Goal: Information Seeking & Learning: Compare options

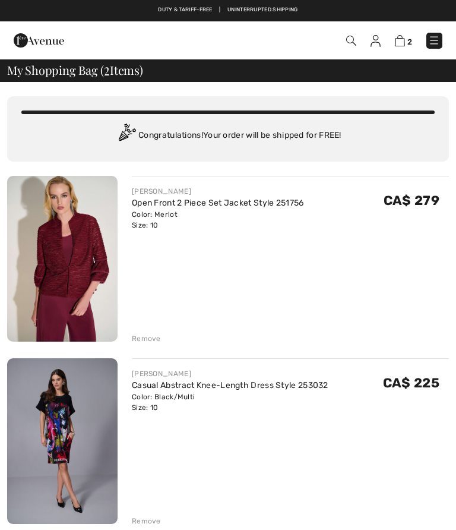
click at [161, 344] on div "JOSEPH RIBKOFF Open Front 2 Piece Set Jacket Style 251756 Color: Merlot Size: 1…" at bounding box center [228, 351] width 442 height 350
click at [154, 345] on div "JOSEPH RIBKOFF Open Front 2 Piece Set Jacket Style 251756 Color: Merlot Size: 1…" at bounding box center [228, 351] width 442 height 350
click at [154, 341] on div "Remove" at bounding box center [146, 338] width 29 height 11
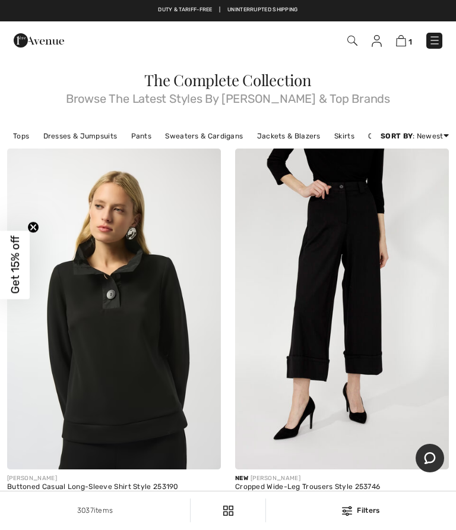
click at [211, 137] on link "Sweaters & Cardigans" at bounding box center [204, 135] width 90 height 15
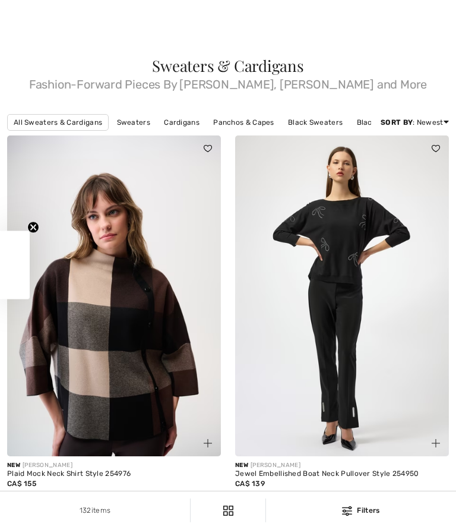
checkbox input "true"
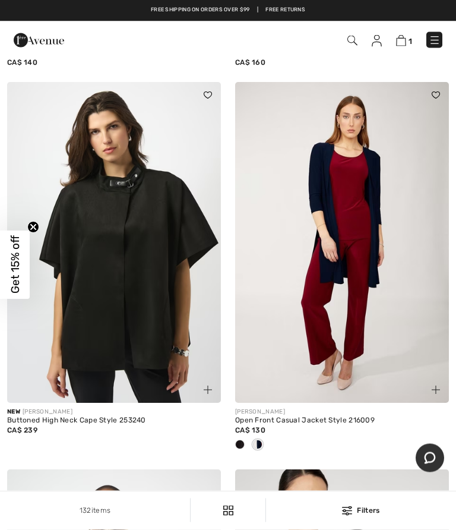
scroll to position [1521, 0]
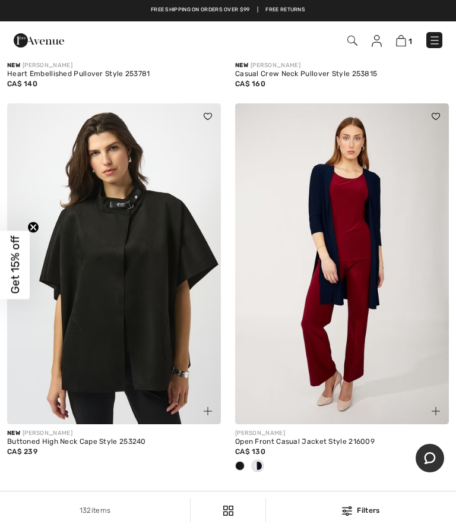
click at [382, 297] on img at bounding box center [342, 263] width 214 height 321
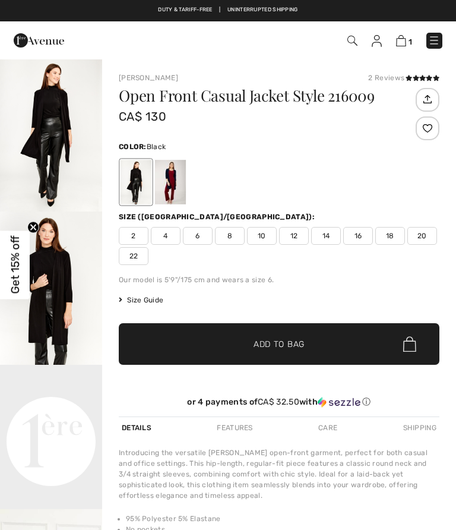
checkbox input "true"
click at [182, 188] on div at bounding box center [170, 182] width 31 height 45
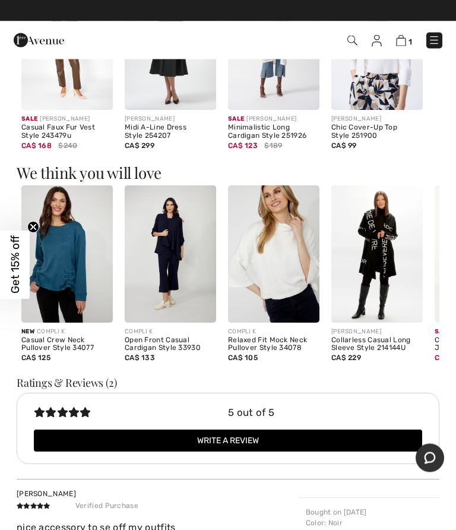
scroll to position [724, 0]
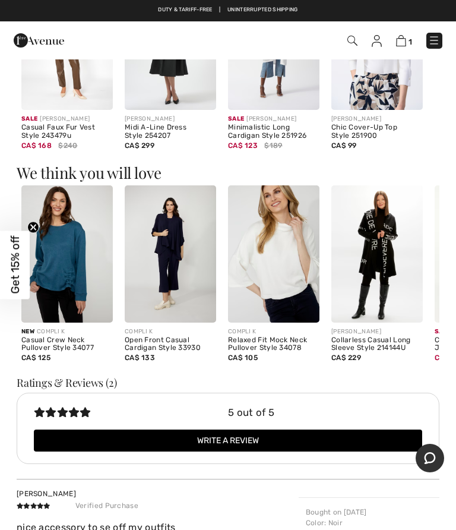
click at [188, 252] on img at bounding box center [170, 253] width 91 height 137
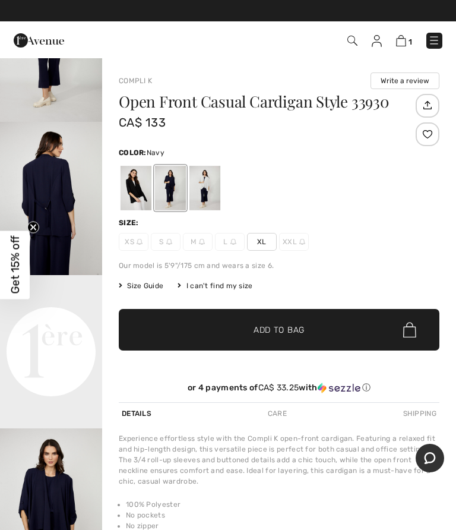
scroll to position [92, 0]
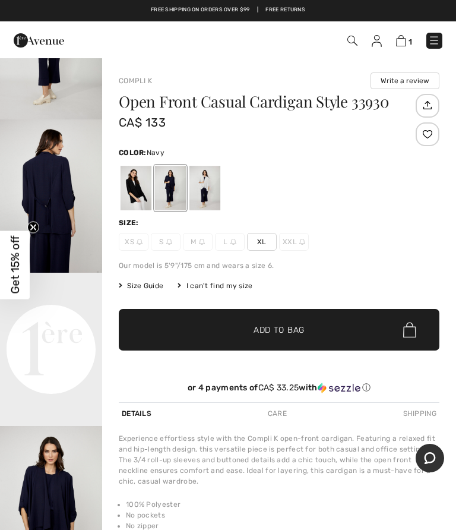
click at [55, 187] on img "2 / 4" at bounding box center [51, 195] width 102 height 153
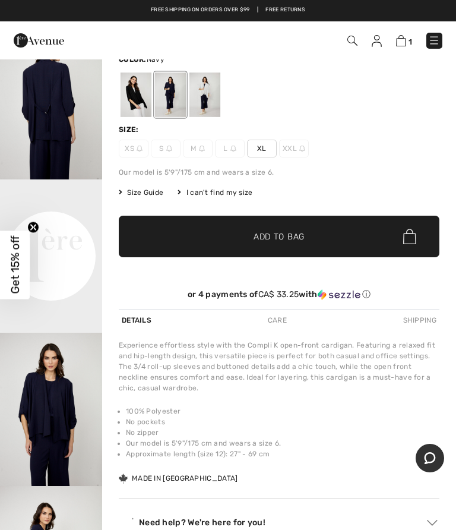
scroll to position [115, 0]
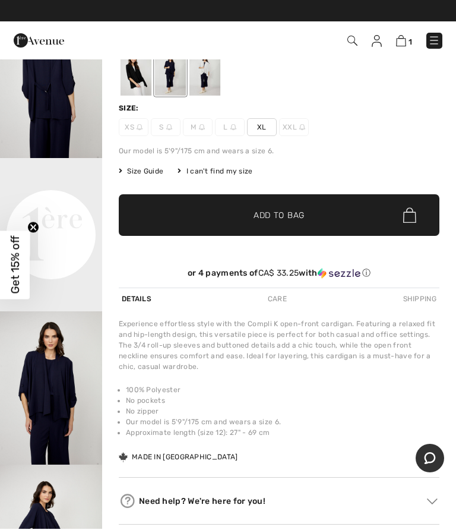
click at [55, 209] on video "Your browser does not support the video tag." at bounding box center [51, 183] width 102 height 51
click at [34, 233] on circle "Close teaser" at bounding box center [33, 226] width 11 height 11
click at [65, 209] on video "Your browser does not support the video tag." at bounding box center [51, 183] width 102 height 51
click at [62, 209] on video "Your browser does not support the video tag." at bounding box center [51, 183] width 102 height 51
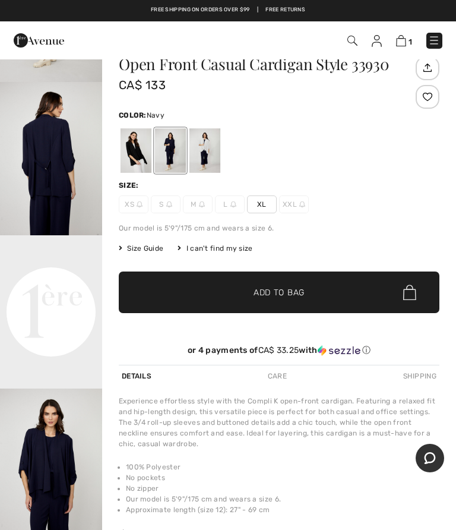
scroll to position [39, 0]
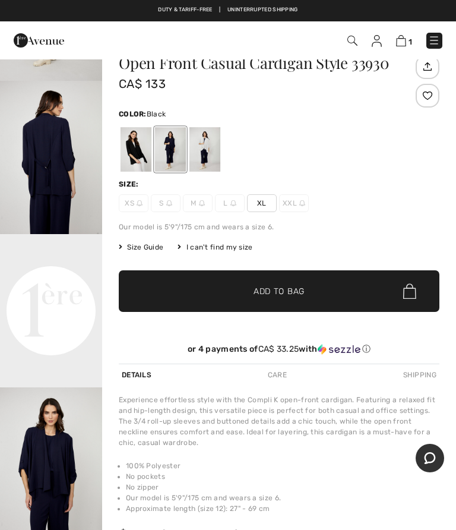
click at [142, 155] on div at bounding box center [136, 149] width 31 height 45
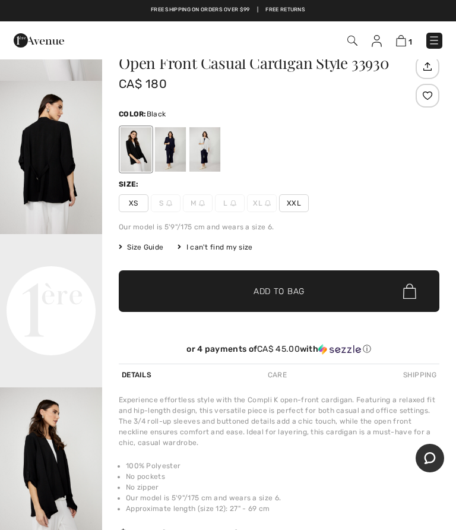
click at [74, 285] on video "Your browser does not support the video tag." at bounding box center [51, 259] width 102 height 51
click at [57, 285] on video "Your browser does not support the video tag." at bounding box center [51, 259] width 102 height 51
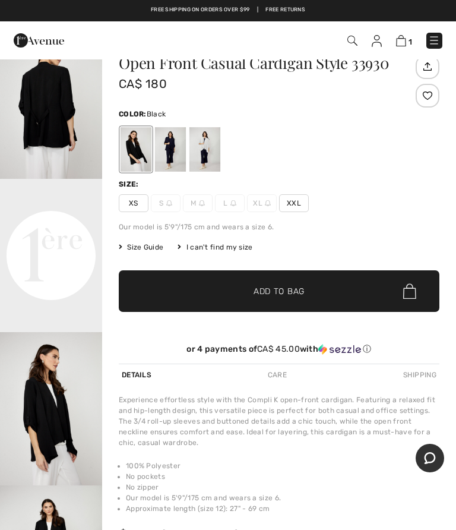
scroll to position [213, 0]
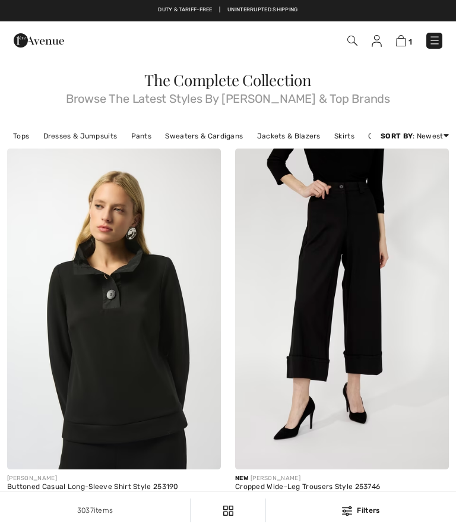
checkbox input "true"
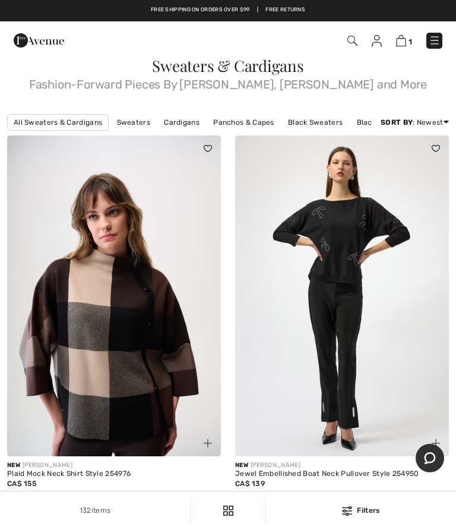
click at [400, 199] on link "Best Sellers" at bounding box center [401, 190] width 76 height 18
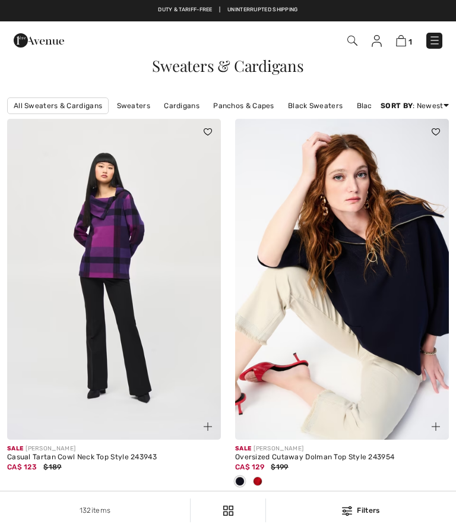
checkbox input "true"
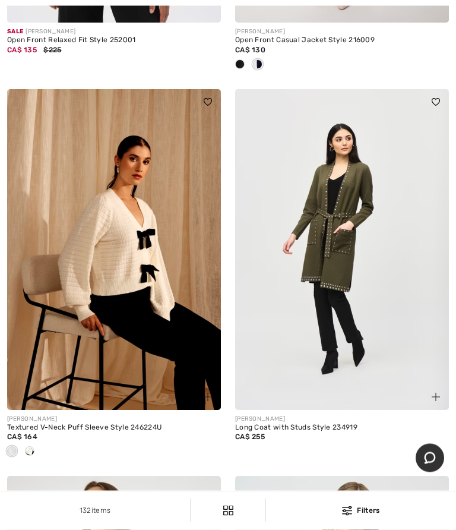
scroll to position [805, 0]
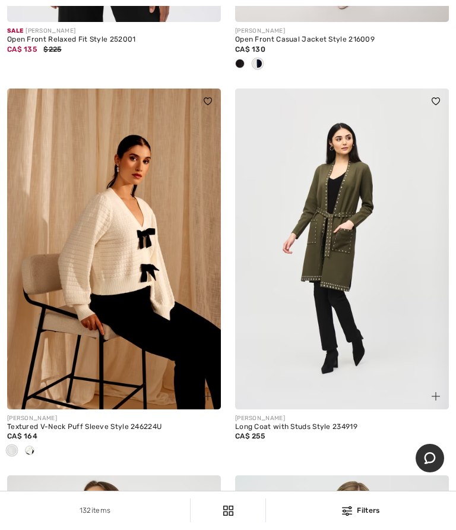
click at [385, 286] on img at bounding box center [342, 248] width 214 height 321
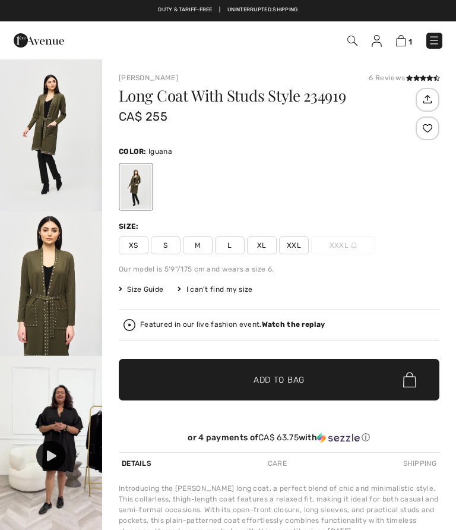
checkbox input "true"
click at [61, 127] on img "1 / 4" at bounding box center [51, 134] width 102 height 153
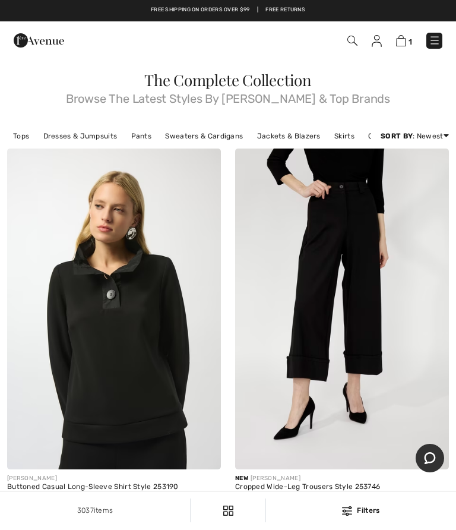
click at [208, 135] on link "Sweaters & Cardigans" at bounding box center [204, 135] width 90 height 15
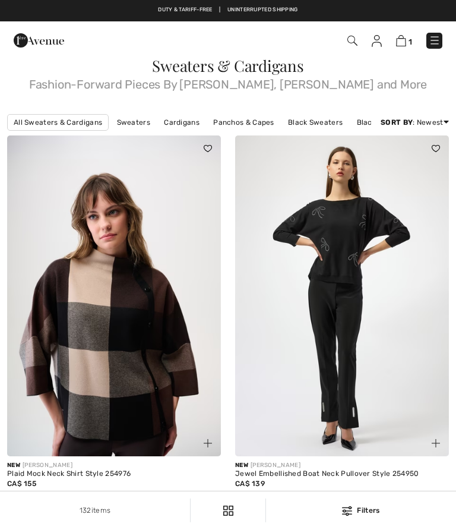
checkbox input "true"
click at [385, 199] on link "Best Sellers" at bounding box center [401, 190] width 76 height 18
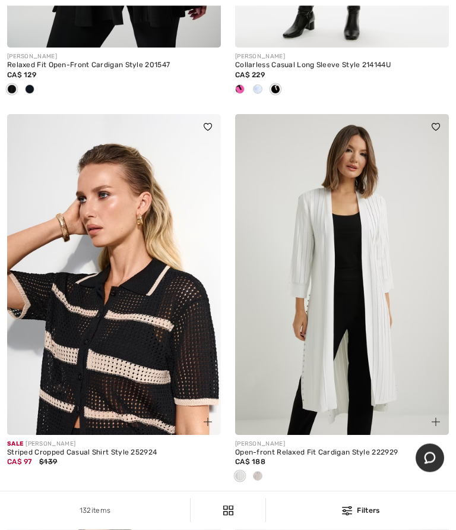
scroll to position [5636, 0]
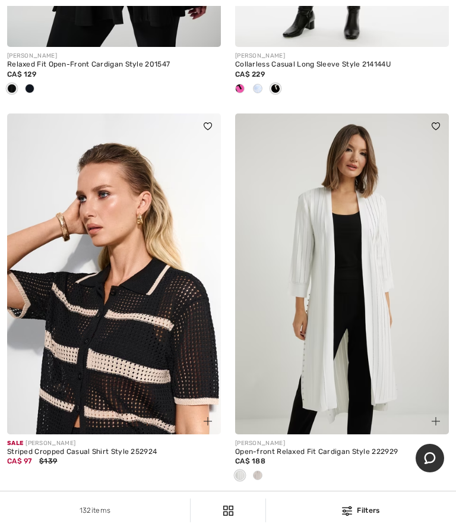
click at [345, 340] on img at bounding box center [342, 273] width 214 height 321
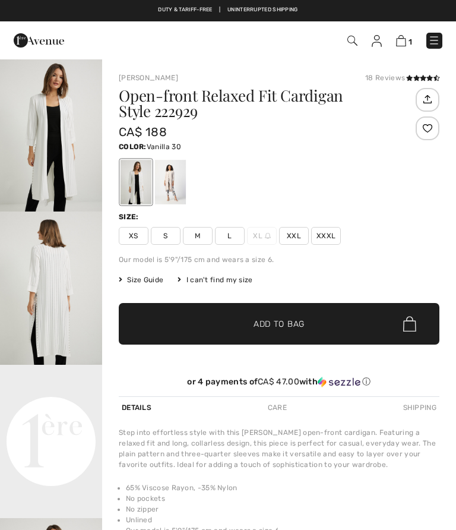
checkbox input "true"
click at [62, 159] on img "1 / 5" at bounding box center [51, 134] width 102 height 153
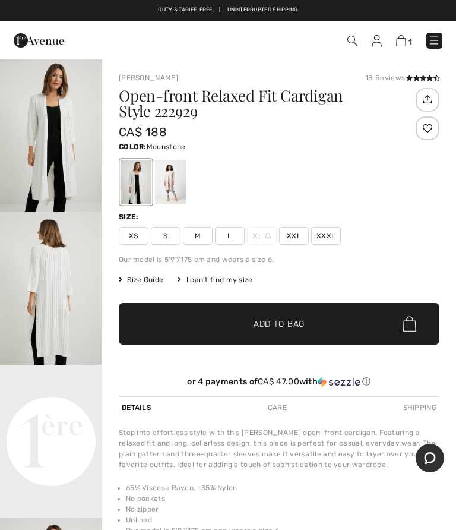
click at [177, 183] on div at bounding box center [170, 182] width 31 height 45
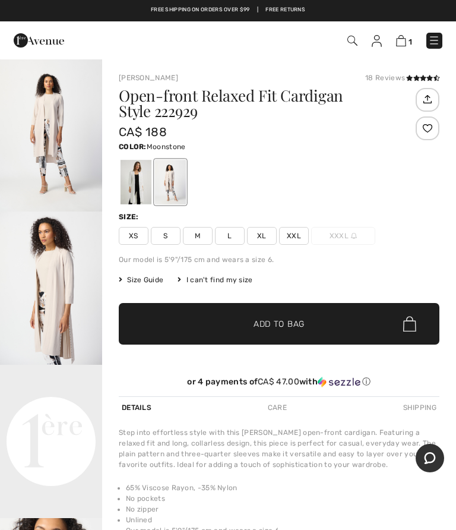
click at [72, 130] on img "1 / 5" at bounding box center [51, 134] width 102 height 153
